Goal: Use online tool/utility: Utilize a website feature to perform a specific function

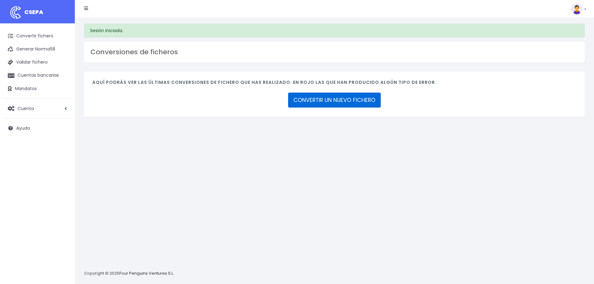
click at [347, 97] on link "CONVERTIR UN NUEVO FICHERO" at bounding box center [334, 100] width 93 height 15
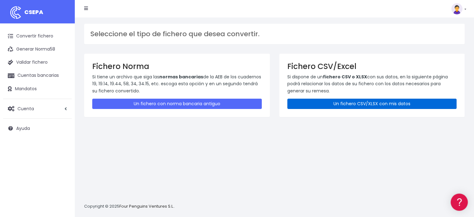
click at [338, 104] on link "Un fichero CSV/XLSX con mis datos" at bounding box center [372, 103] width 170 height 10
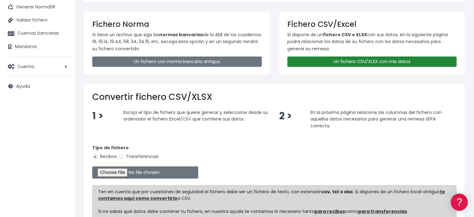
scroll to position [94, 0]
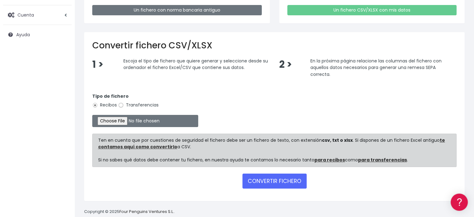
click at [122, 102] on label "Transferencias" at bounding box center [138, 105] width 41 height 7
click at [122, 102] on input "Transferencias" at bounding box center [121, 105] width 6 height 6
radio input "true"
click at [119, 119] on input "file" at bounding box center [145, 121] width 106 height 12
type input "C:\fakepath\transferencias-2025-09-24.csv"
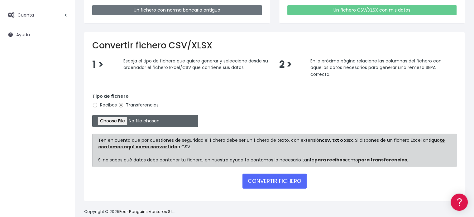
click at [111, 120] on input "file" at bounding box center [145, 121] width 106 height 12
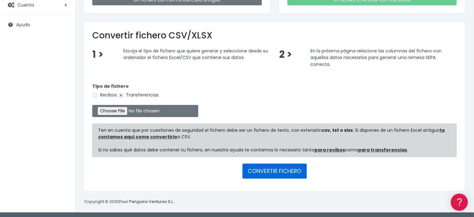
click at [266, 170] on button "CONVERTIR FICHERO" at bounding box center [274, 170] width 64 height 15
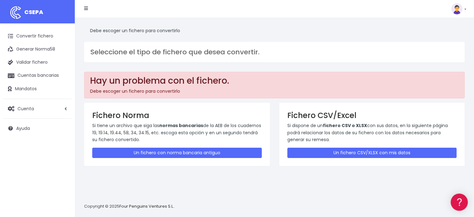
click at [333, 146] on div "Fichero CSV/Excel Si dispone de un fichero CSV o XLSX con sus datos, en la sigu…" at bounding box center [372, 134] width 186 height 63
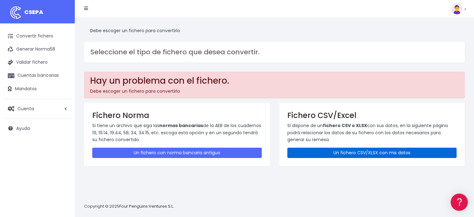
click at [333, 149] on link "Un fichero CSV/XLSX con mis datos" at bounding box center [372, 152] width 170 height 10
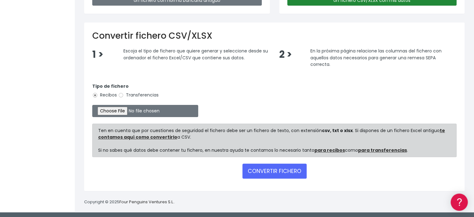
scroll to position [152, 0]
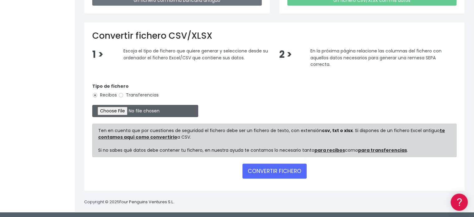
click at [132, 109] on input "file" at bounding box center [145, 111] width 106 height 12
click at [120, 93] on input "Transferencias" at bounding box center [121, 95] width 6 height 6
radio input "true"
click at [122, 107] on input "file" at bounding box center [145, 111] width 106 height 12
type input "C:\fakepath\transferencias-2025-09-24.csv"
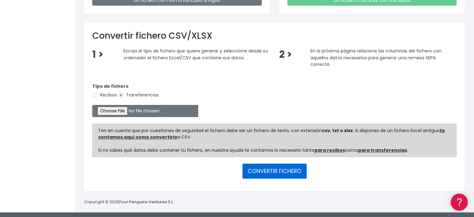
click at [262, 166] on button "CONVERTIR FICHERO" at bounding box center [274, 170] width 64 height 15
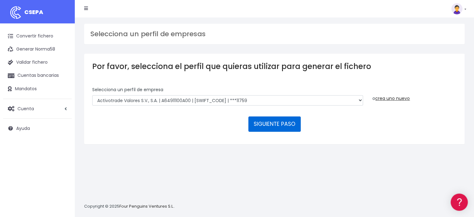
click at [271, 126] on button "SIGUIENTE PASO" at bounding box center [274, 123] width 52 height 15
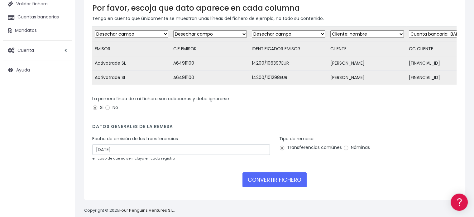
scroll to position [62, 0]
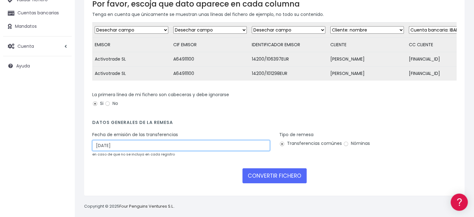
click at [134, 151] on input "[DATE]" at bounding box center [181, 145] width 178 height 11
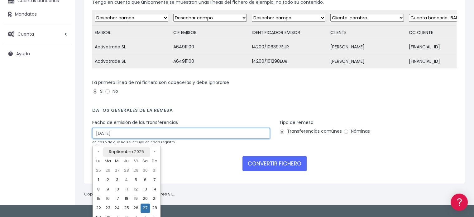
scroll to position [81, 0]
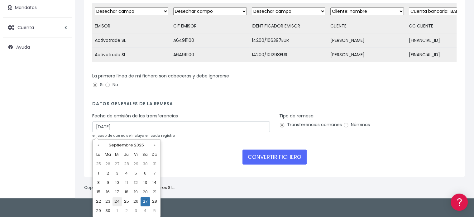
click at [116, 201] on td "24" at bounding box center [117, 201] width 9 height 9
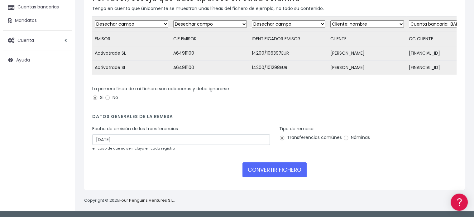
scroll to position [72, 0]
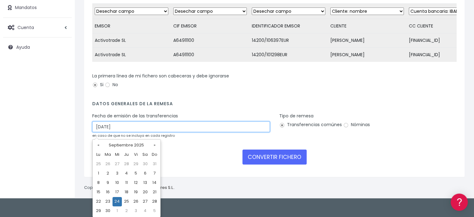
click at [116, 136] on body "CSEPA Convertir fichero Generar Norma58 Validar fichero Cuentas bancarias Manda…" at bounding box center [237, 27] width 474 height 217
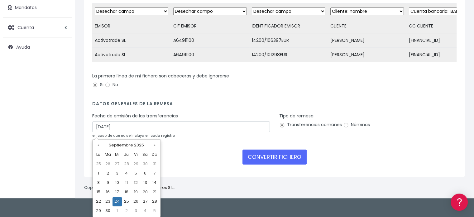
drag, startPoint x: 126, startPoint y: 202, endPoint x: 160, endPoint y: 205, distance: 34.1
click at [126, 202] on td "25" at bounding box center [126, 201] width 9 height 9
type input "[DATE]"
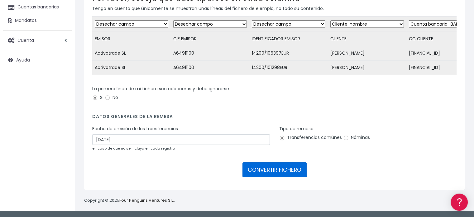
click at [254, 173] on button "CONVERTIR FICHERO" at bounding box center [274, 169] width 64 height 15
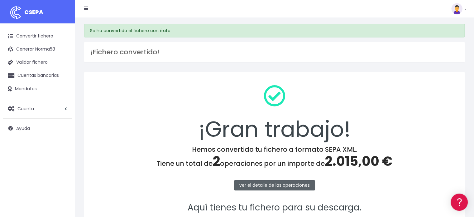
click at [263, 185] on link "ver el detalle de las operaciones" at bounding box center [274, 185] width 81 height 10
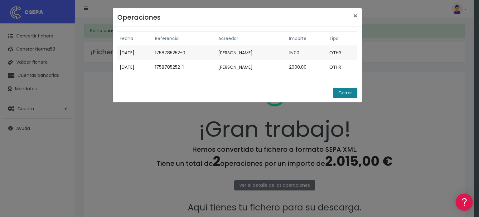
click at [346, 93] on button "Cerrar" at bounding box center [345, 93] width 24 height 10
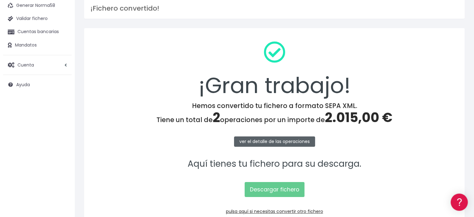
scroll to position [81, 0]
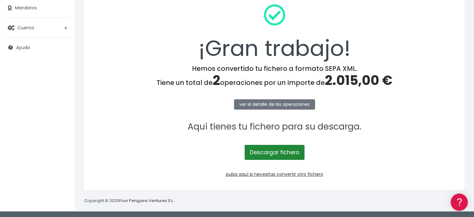
click at [288, 156] on link "Descargar fichero" at bounding box center [275, 152] width 60 height 15
